Goal: Transaction & Acquisition: Book appointment/travel/reservation

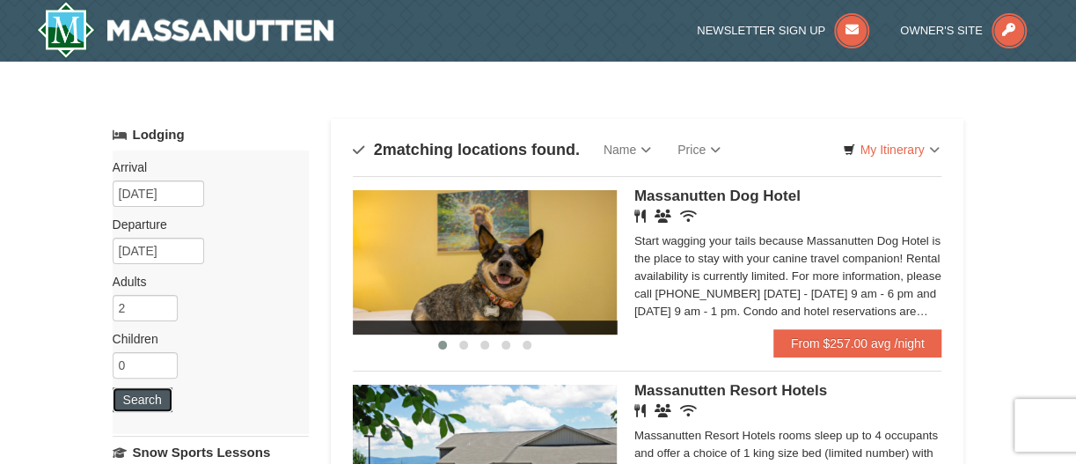
click at [141, 401] on button "Search" at bounding box center [143, 399] width 60 height 25
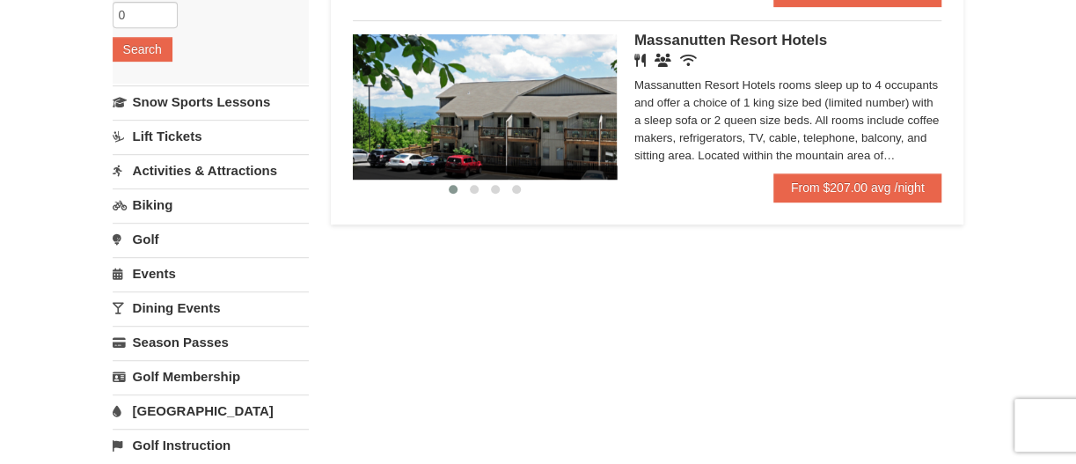
scroll to position [351, 0]
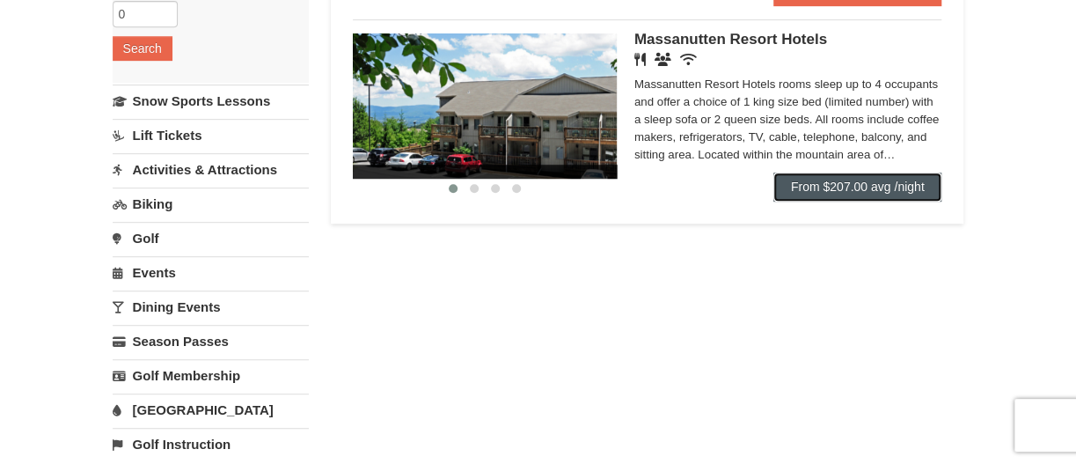
click at [884, 201] on link "From $207.00 avg /night" at bounding box center [858, 186] width 169 height 28
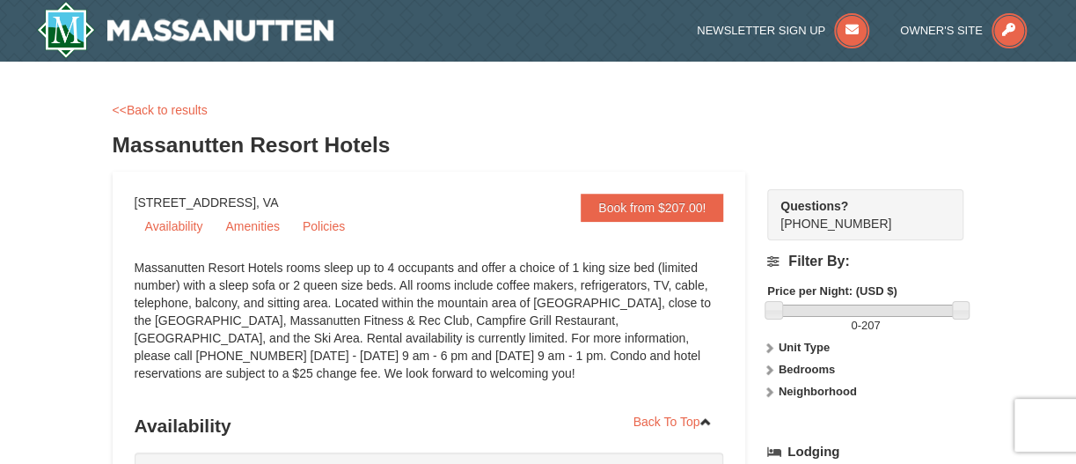
select select "10"
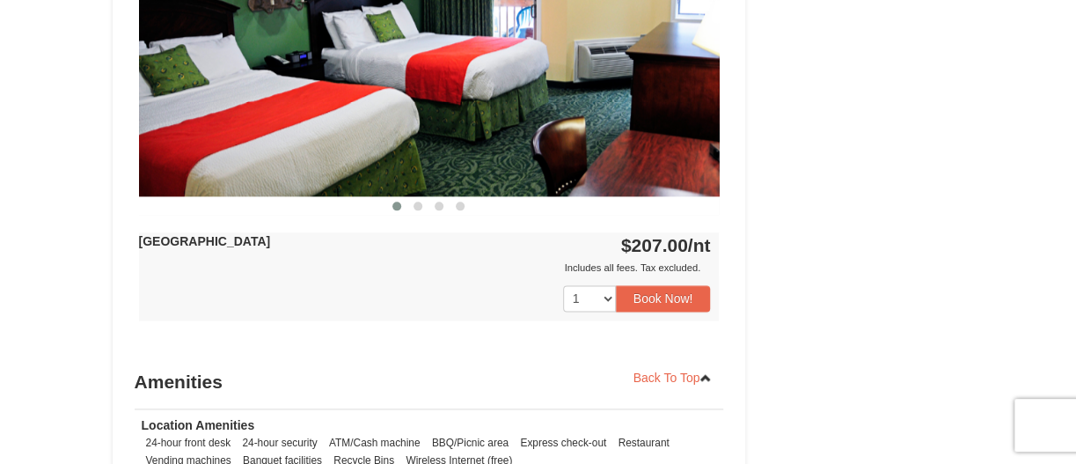
scroll to position [878, 0]
